Goal: Register for event/course

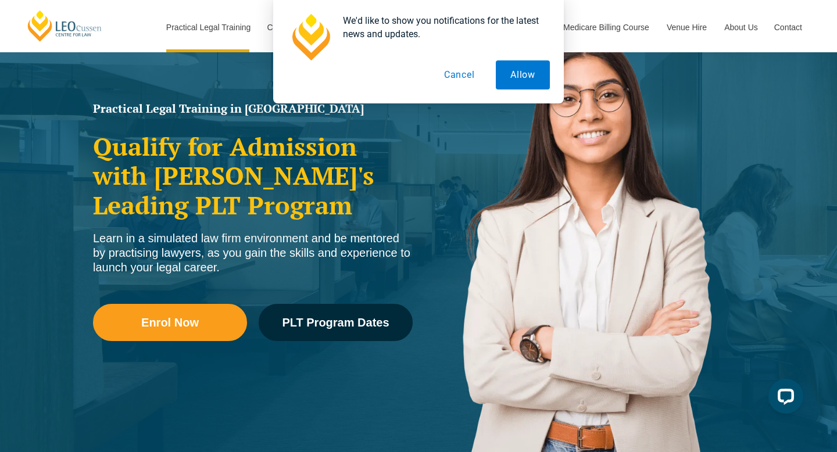
click at [458, 76] on button "Cancel" at bounding box center [460, 74] width 60 height 29
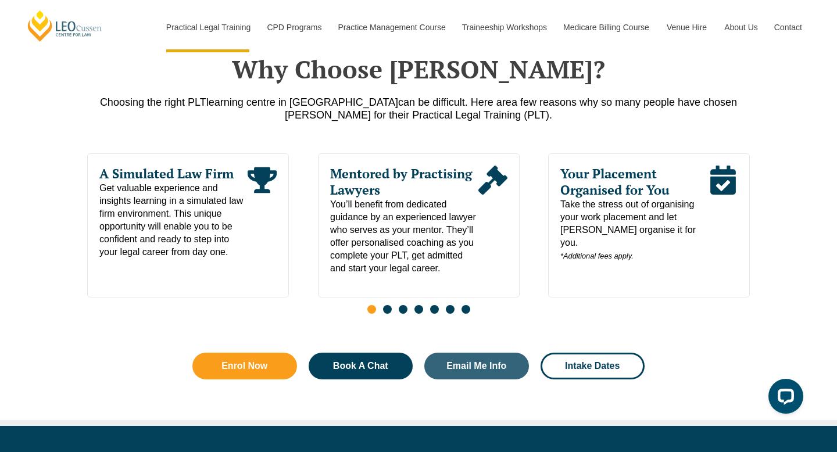
scroll to position [573, 0]
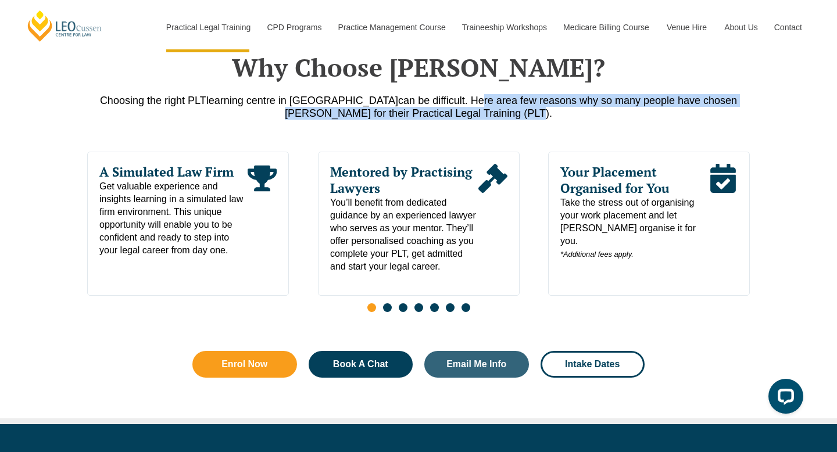
drag, startPoint x: 402, startPoint y: 97, endPoint x: 530, endPoint y: 127, distance: 131.6
click at [530, 127] on div "Why Choose [PERSON_NAME]? Choosing the right PLT learning centre in [GEOGRAPHIC…" at bounding box center [418, 218] width 663 height 400
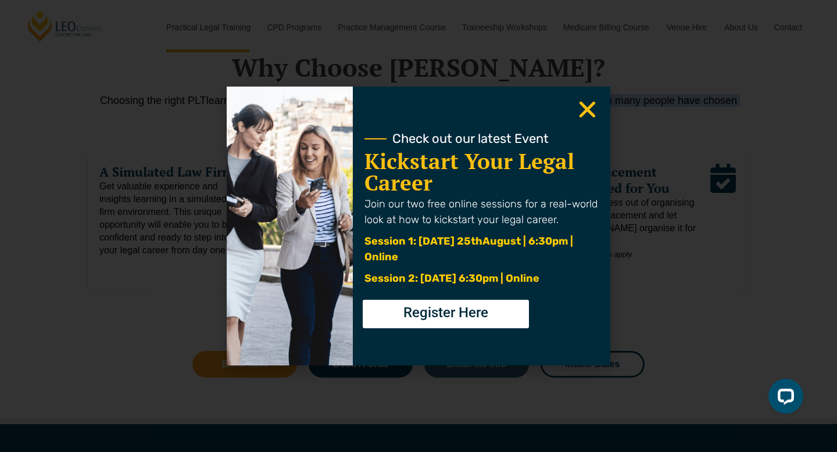
click at [586, 111] on use "Close" at bounding box center [588, 110] width 16 height 16
click at [588, 114] on icon "Close" at bounding box center [587, 109] width 23 height 23
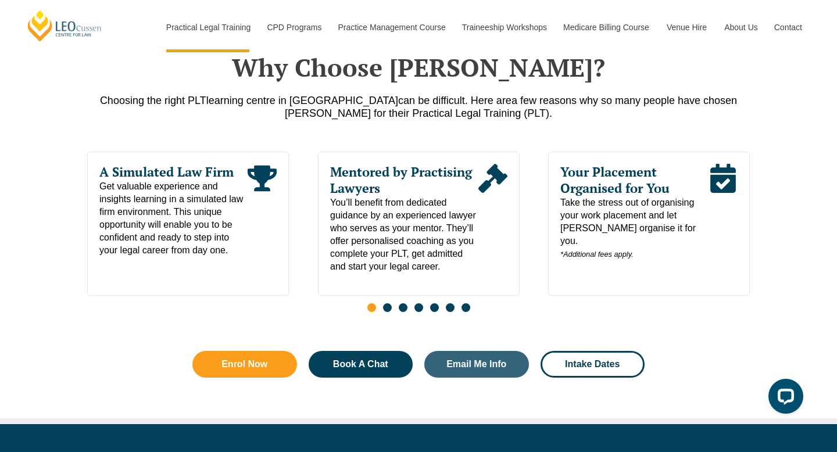
click at [384, 311] on span "Go to slide 2" at bounding box center [387, 307] width 9 height 9
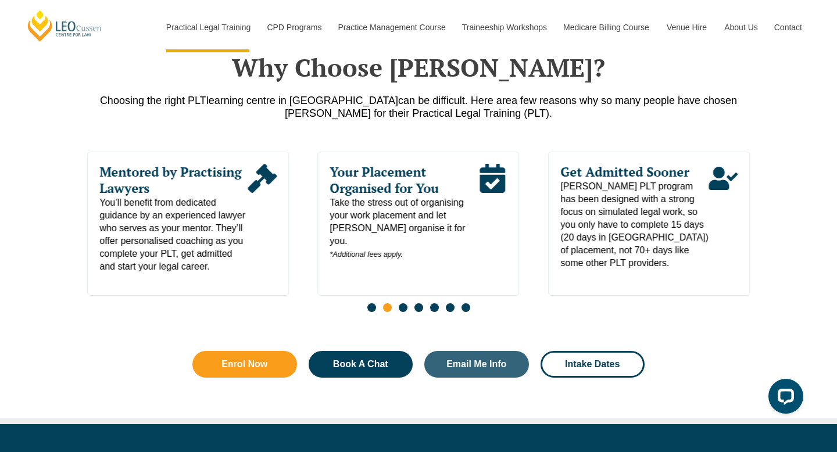
click at [407, 309] on div "Slides" at bounding box center [418, 308] width 663 height 13
click at [402, 312] on span "Go to slide 3" at bounding box center [403, 307] width 9 height 9
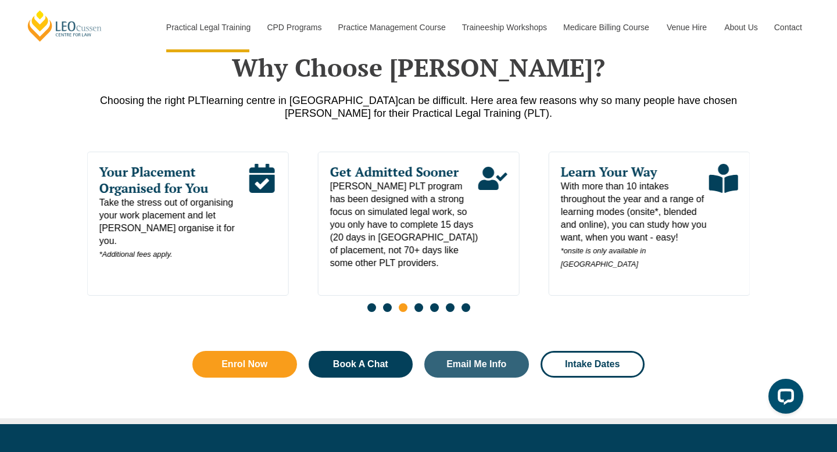
click at [416, 312] on span "Go to slide 4" at bounding box center [419, 307] width 9 height 9
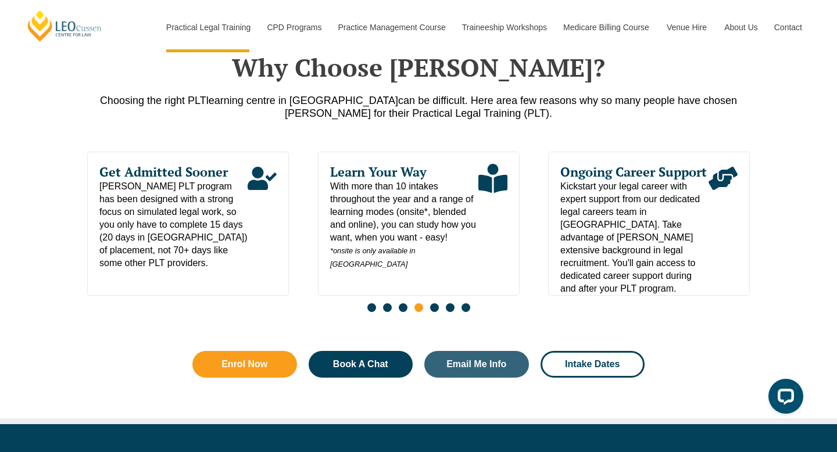
click at [434, 312] on span "Go to slide 5" at bounding box center [434, 307] width 9 height 9
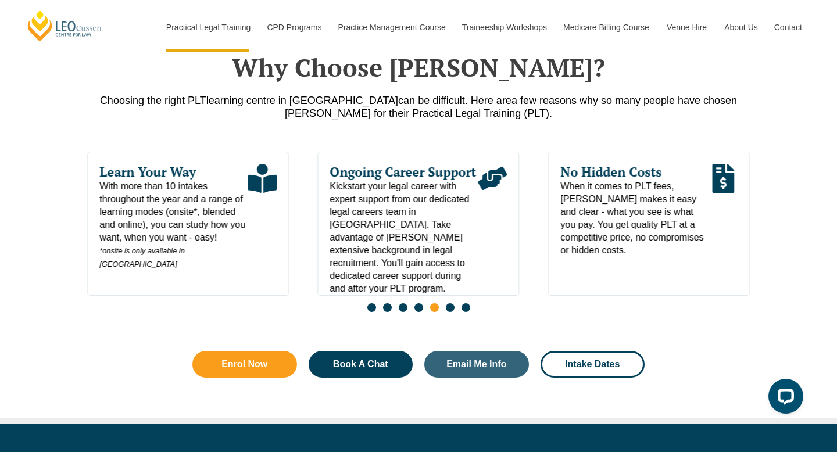
click at [452, 310] on span "Go to slide 6" at bounding box center [450, 307] width 9 height 9
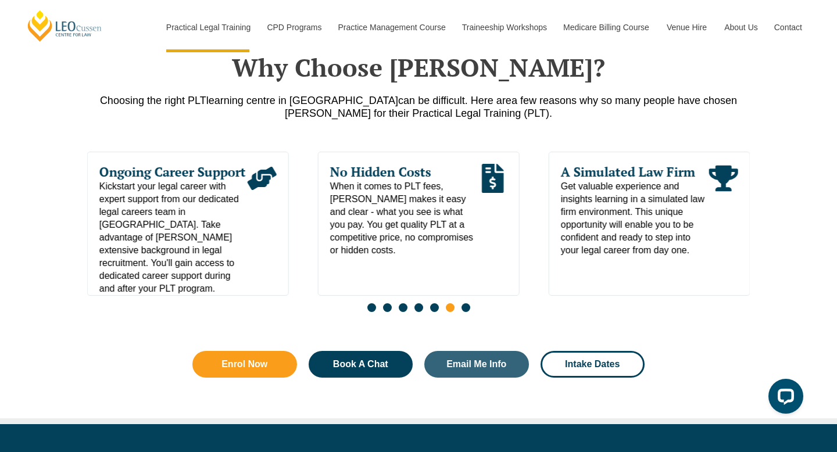
click at [481, 305] on div "Learn Your Way With more than 10 intakes throughout the year and a range of lea…" at bounding box center [418, 235] width 663 height 167
click at [466, 310] on span "Go to slide 7" at bounding box center [466, 307] width 9 height 9
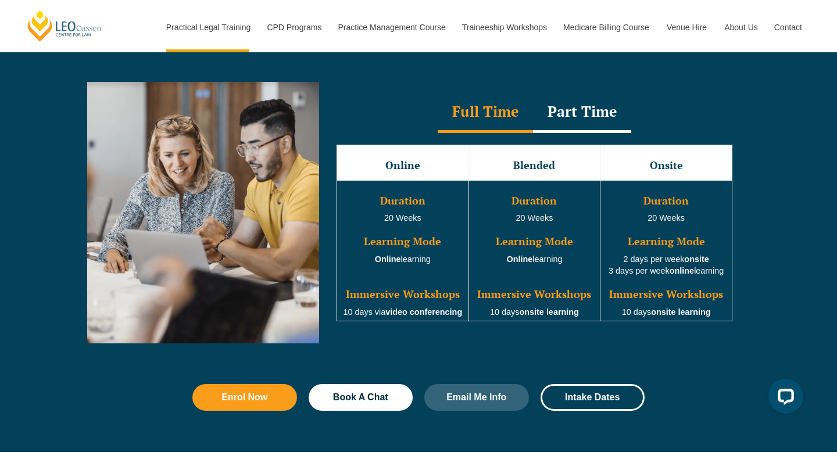
scroll to position [1058, 0]
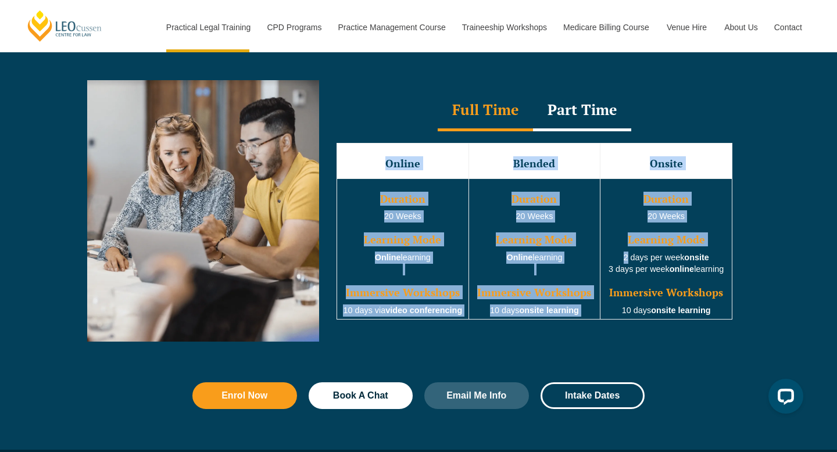
drag, startPoint x: 619, startPoint y: 258, endPoint x: 735, endPoint y: 279, distance: 118.1
click at [736, 279] on div "Online Blended Onsite Duration 20 Weeks Learning Mode Online learning Immersive…" at bounding box center [534, 231] width 419 height 201
click at [758, 284] on div "Full Time Part Time Full Time Online Blended Onsite Duration 20 Weeks Learning …" at bounding box center [418, 220] width 837 height 314
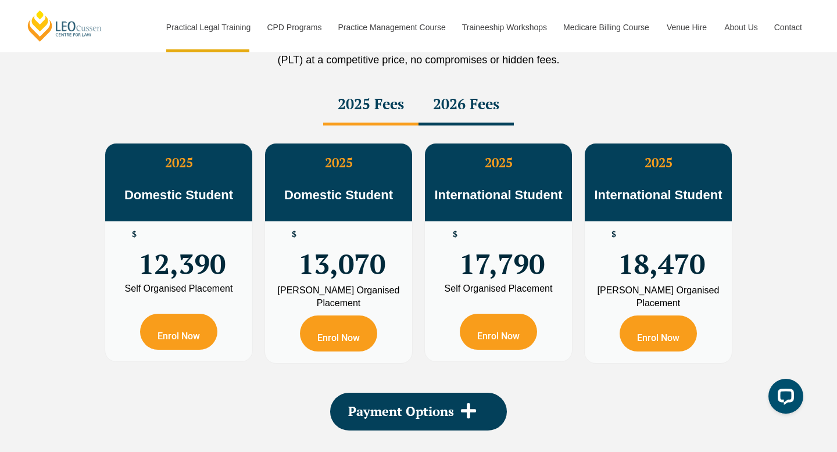
scroll to position [2109, 0]
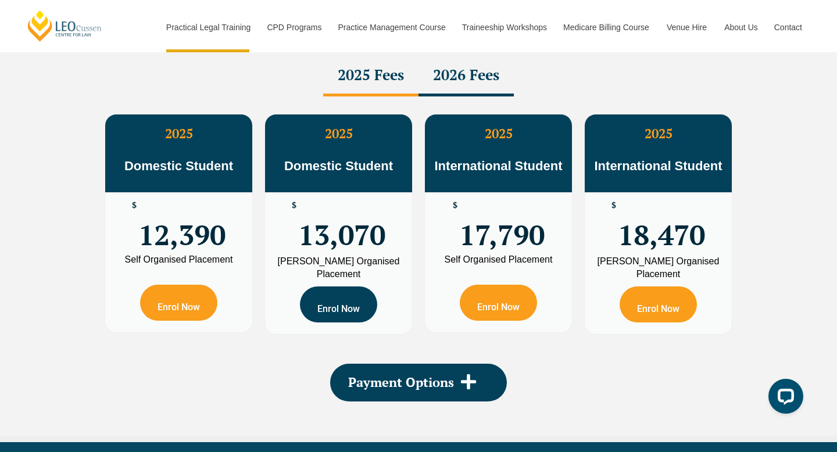
click at [359, 309] on link "Enrol Now" at bounding box center [338, 305] width 77 height 36
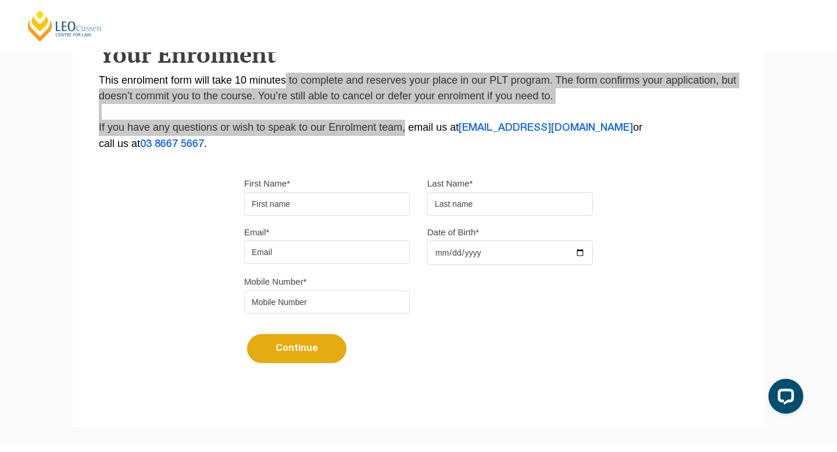
drag, startPoint x: 272, startPoint y: 80, endPoint x: 382, endPoint y: 128, distance: 120.0
click at [382, 128] on p "This enrolment form will take 10 minutes to complete and reserves your place in…" at bounding box center [419, 113] width 640 height 80
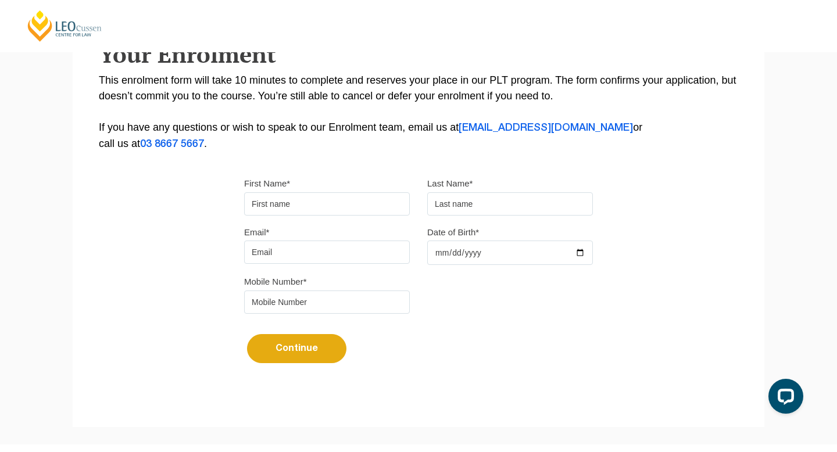
click at [349, 160] on form "First Name* Last Name* Email* Date of Birth* Mobile Number* Continue It looks l…" at bounding box center [418, 275] width 349 height 234
